Goal: Obtain resource: Obtain resource

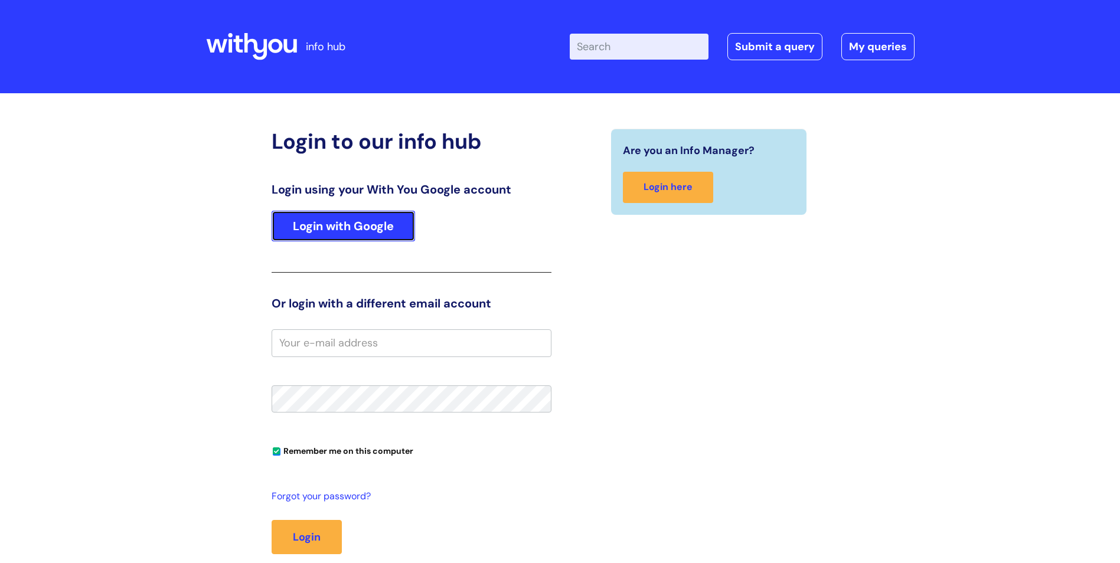
click at [329, 231] on link "Login with Google" at bounding box center [343, 226] width 143 height 31
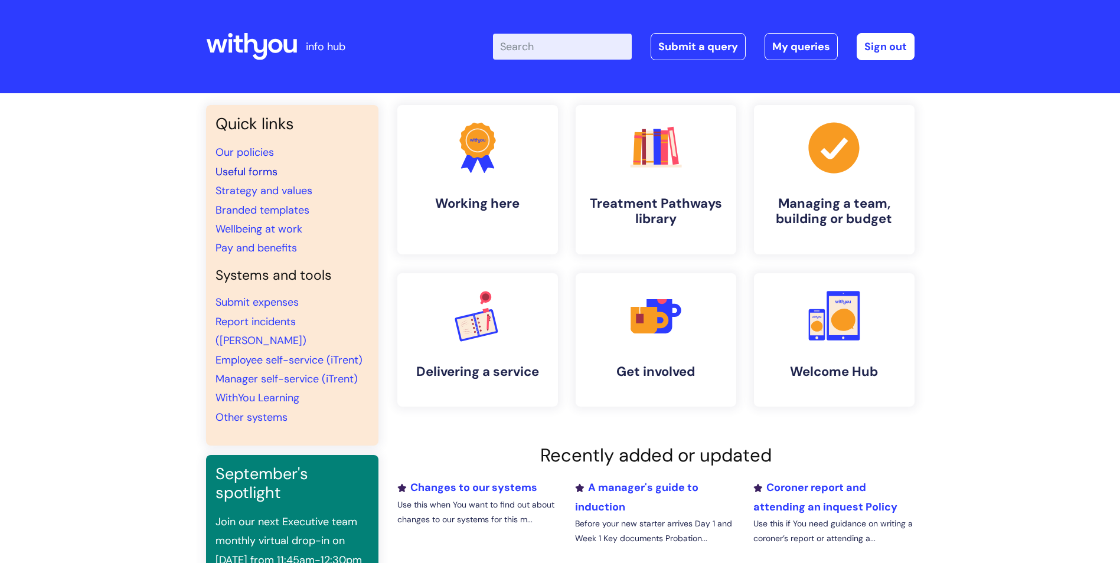
click at [246, 165] on link "Useful forms" at bounding box center [246, 172] width 62 height 14
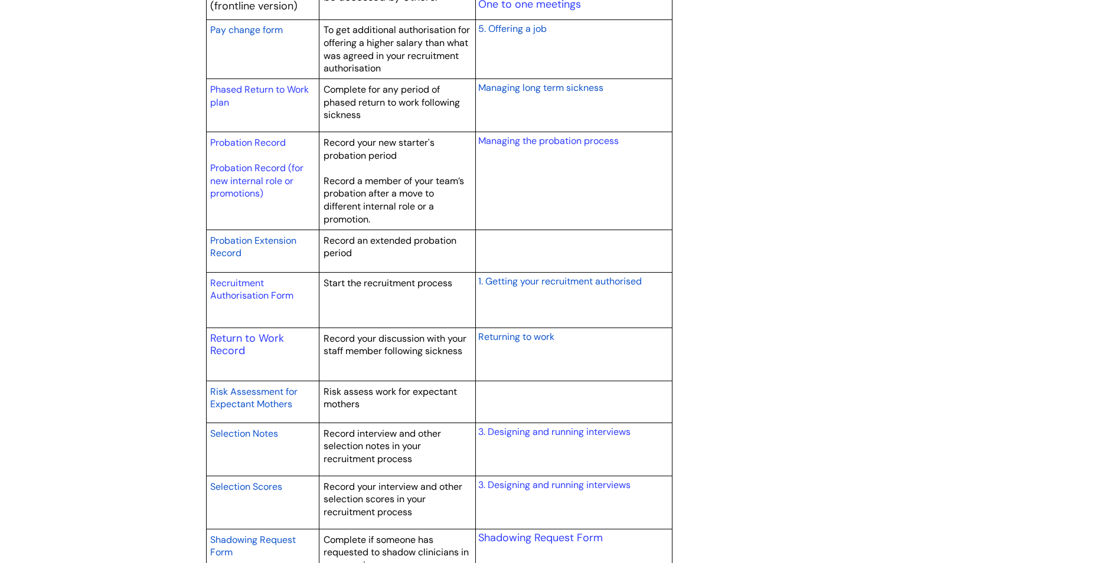
scroll to position [1594, 0]
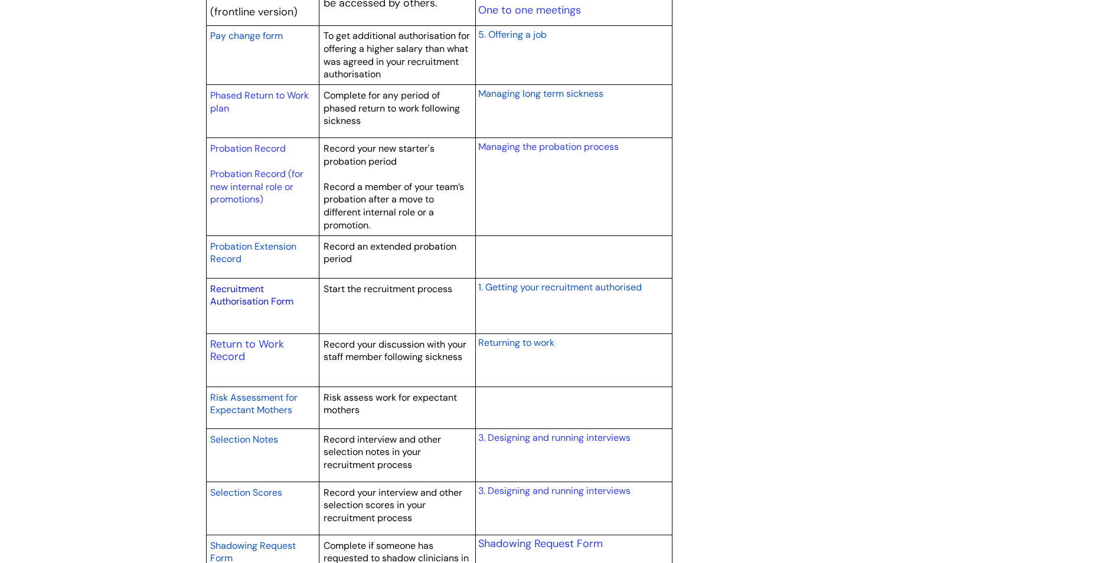
click at [247, 300] on link "Recruitment Authorisation Form" at bounding box center [251, 295] width 83 height 25
